Goal: Navigation & Orientation: Find specific page/section

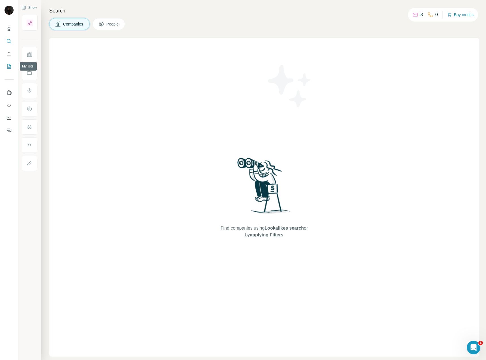
click at [11, 66] on icon "My lists" at bounding box center [9, 66] width 3 height 4
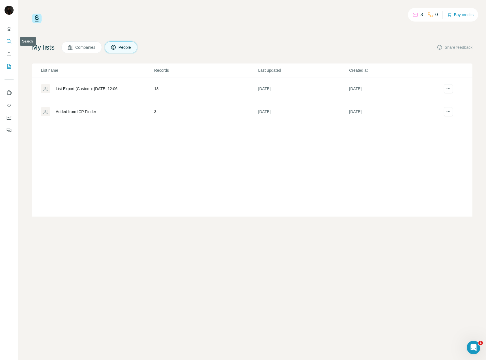
click at [8, 40] on icon "Search" at bounding box center [9, 42] width 6 height 6
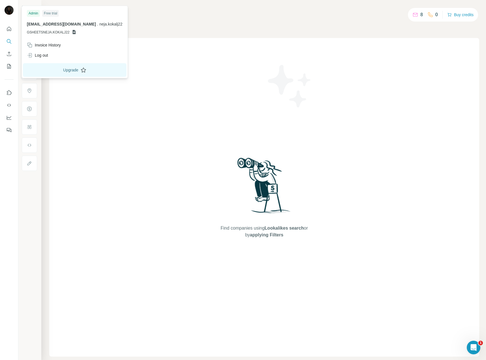
click at [53, 69] on button "Upgrade" at bounding box center [75, 70] width 104 height 14
